Goal: Transaction & Acquisition: Purchase product/service

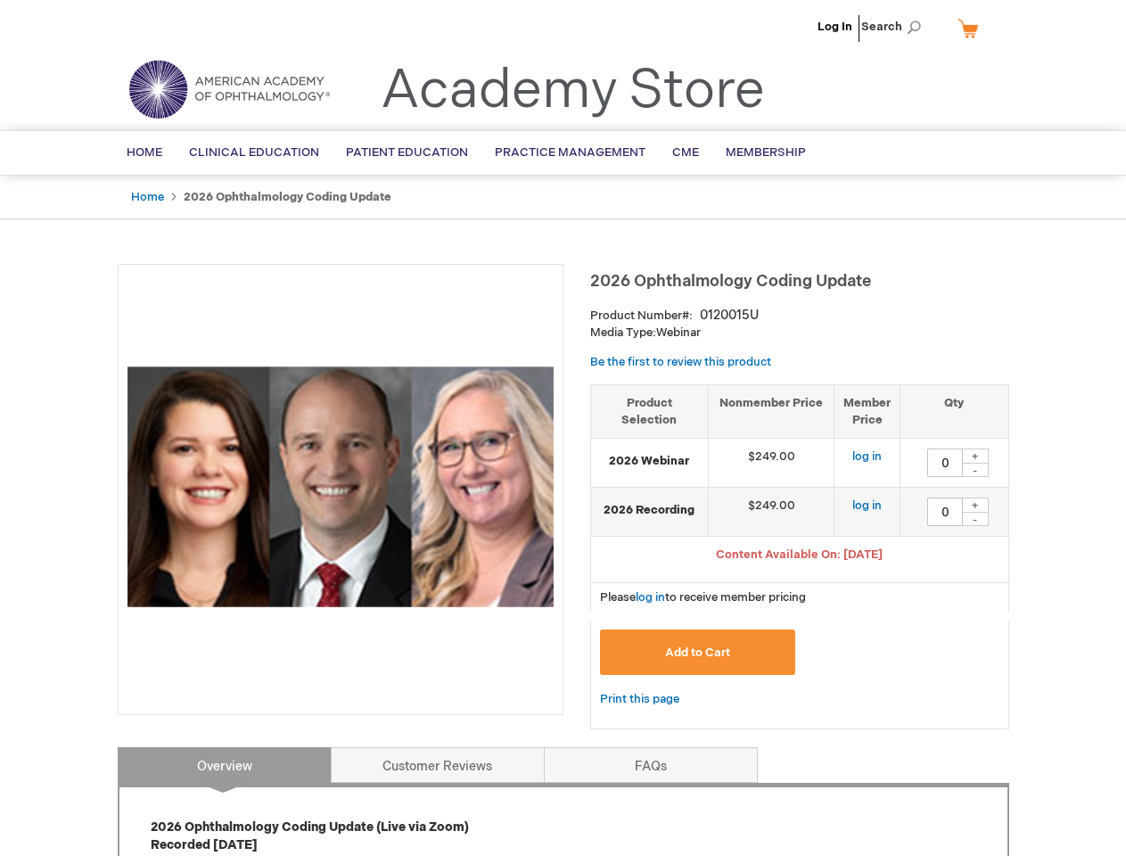
click at [562, 428] on div at bounding box center [341, 489] width 446 height 451
click at [896, 27] on span "Search" at bounding box center [895, 27] width 68 height 36
click at [800, 556] on span "Content Available On: [DATE]" at bounding box center [799, 554] width 167 height 14
click at [975, 455] on div "+" at bounding box center [975, 455] width 27 height 15
click at [975, 470] on div "-" at bounding box center [975, 470] width 27 height 14
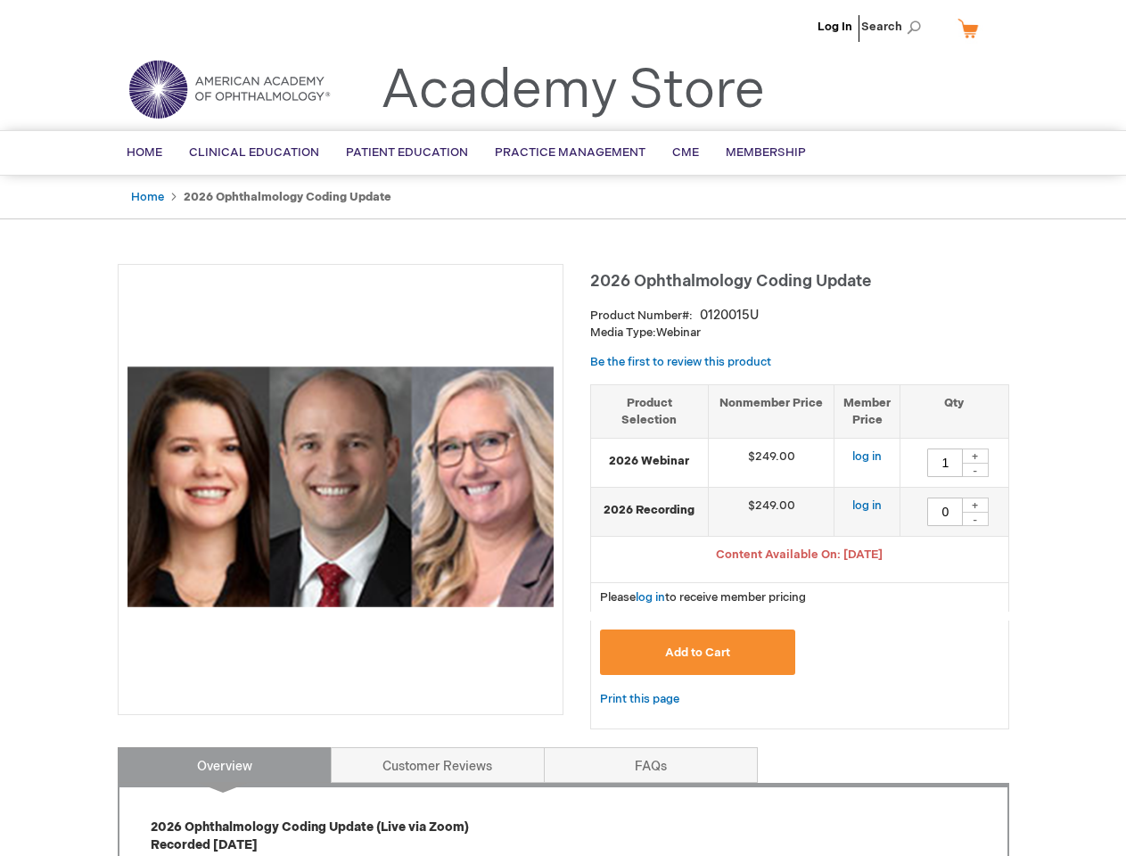
type input "0"
click at [975, 504] on div "+" at bounding box center [975, 504] width 27 height 15
click at [975, 519] on div "-" at bounding box center [975, 519] width 27 height 14
type input "0"
